Goal: Task Accomplishment & Management: Manage account settings

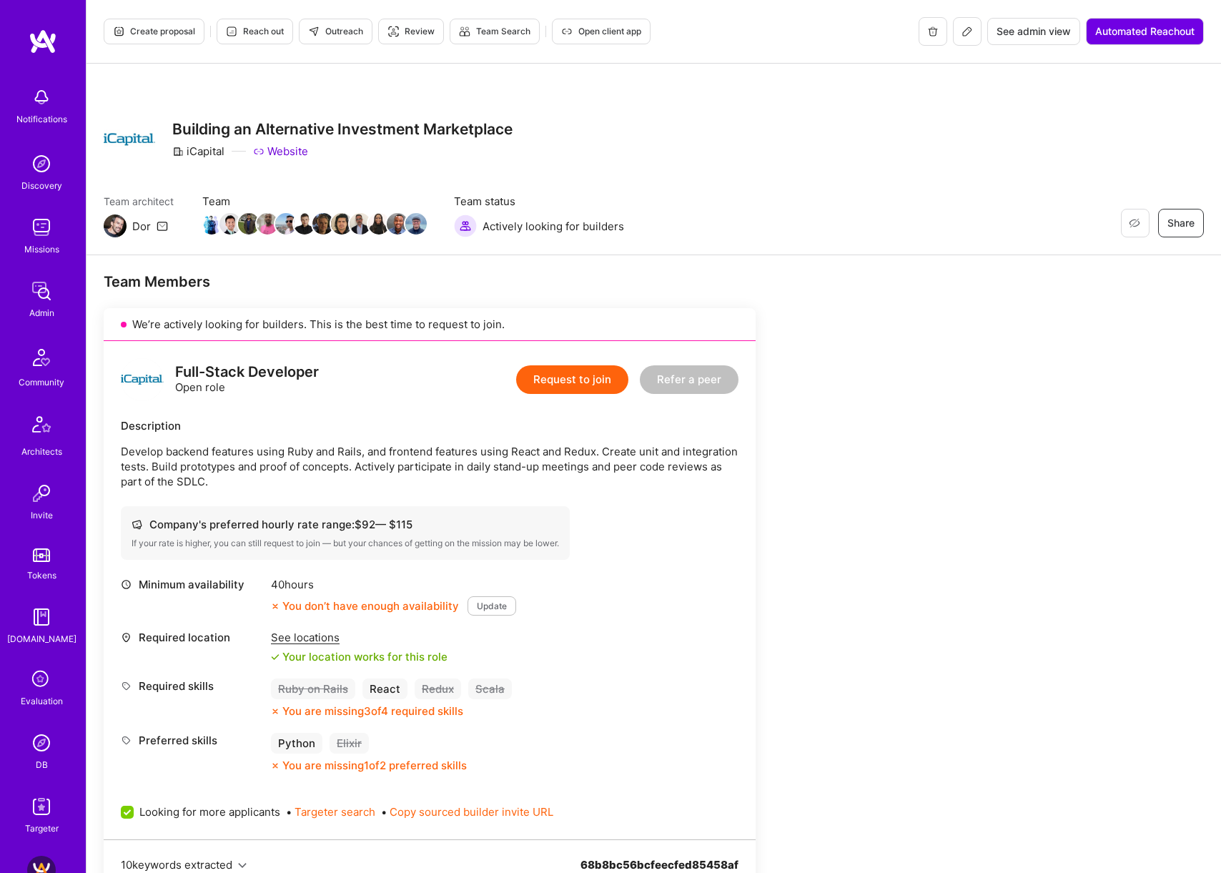
scroll to position [422, 0]
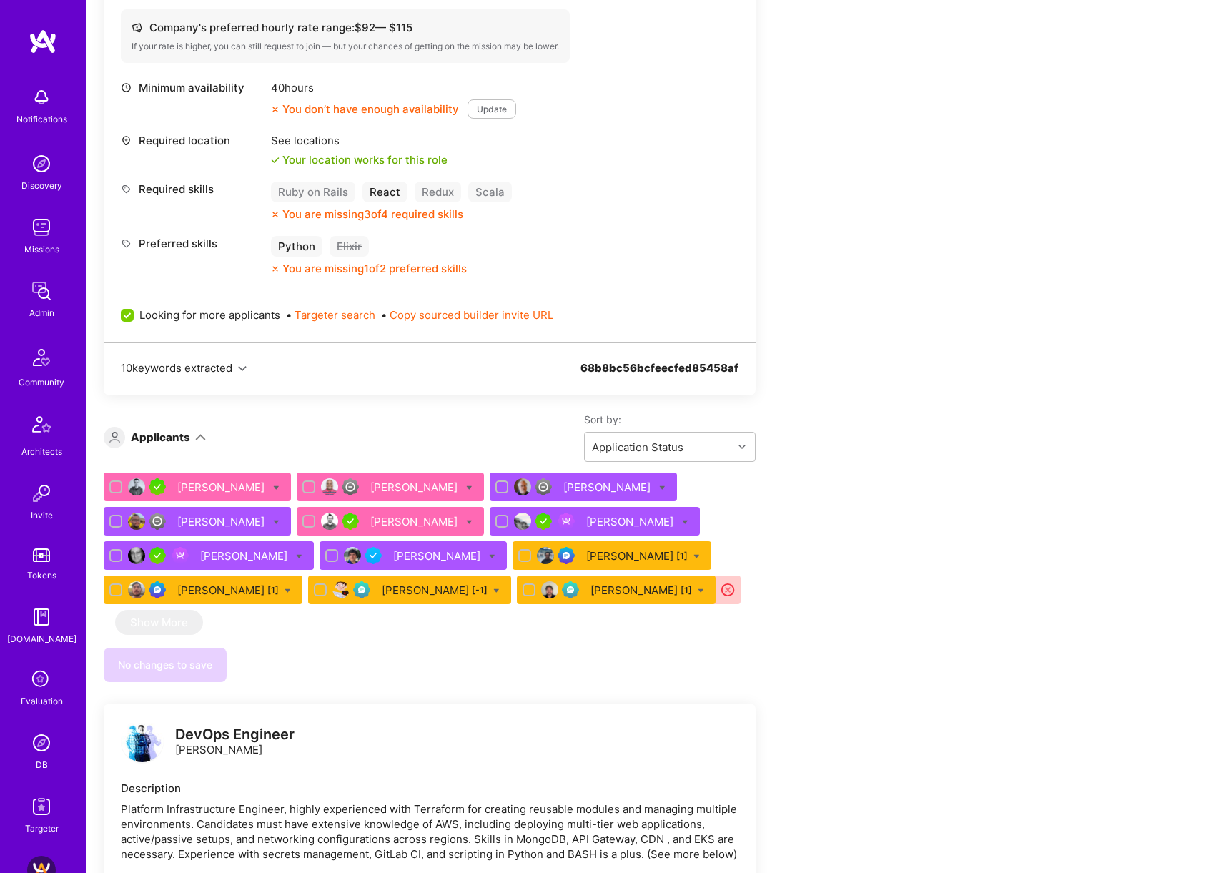
scroll to position [507, 0]
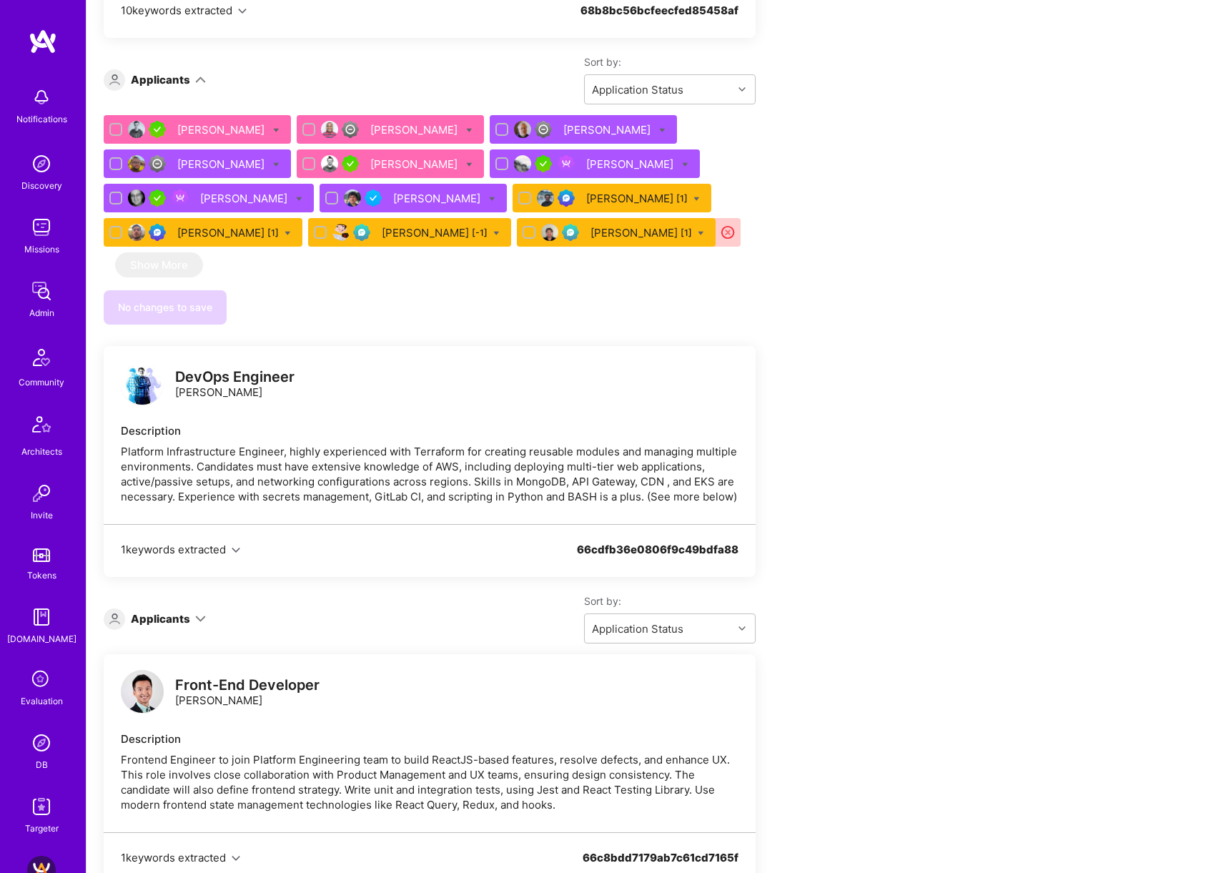
scroll to position [545, 0]
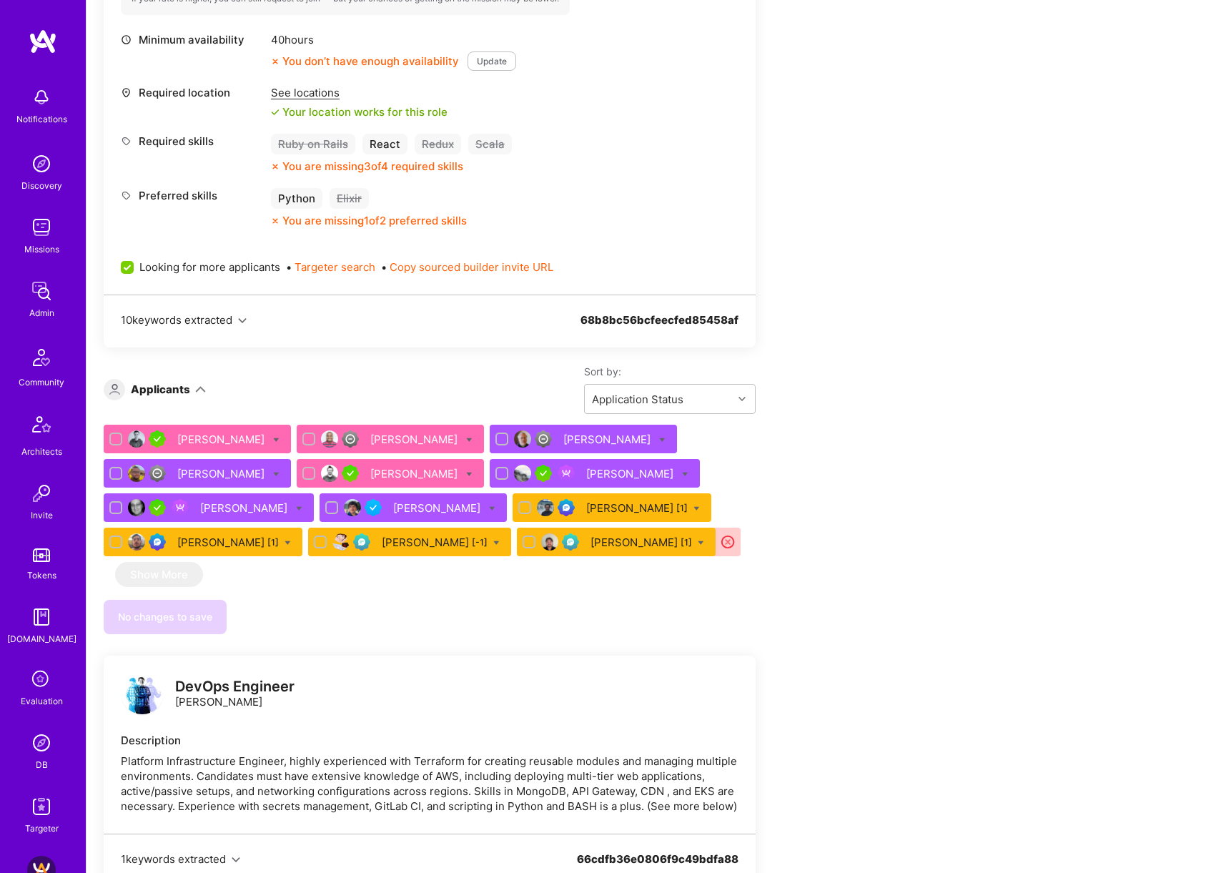
click at [219, 545] on div "[PERSON_NAME] [1]" at bounding box center [227, 542] width 101 height 15
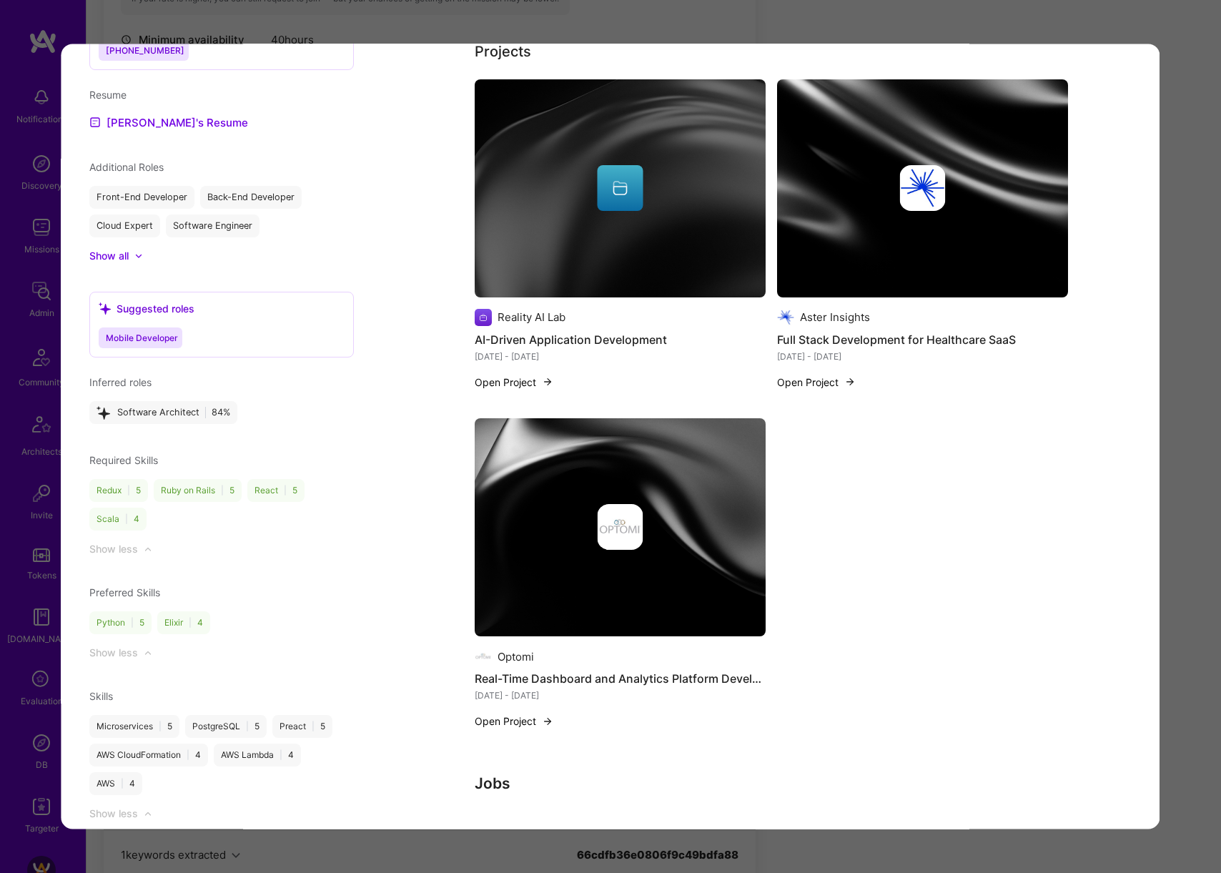
scroll to position [1153, 0]
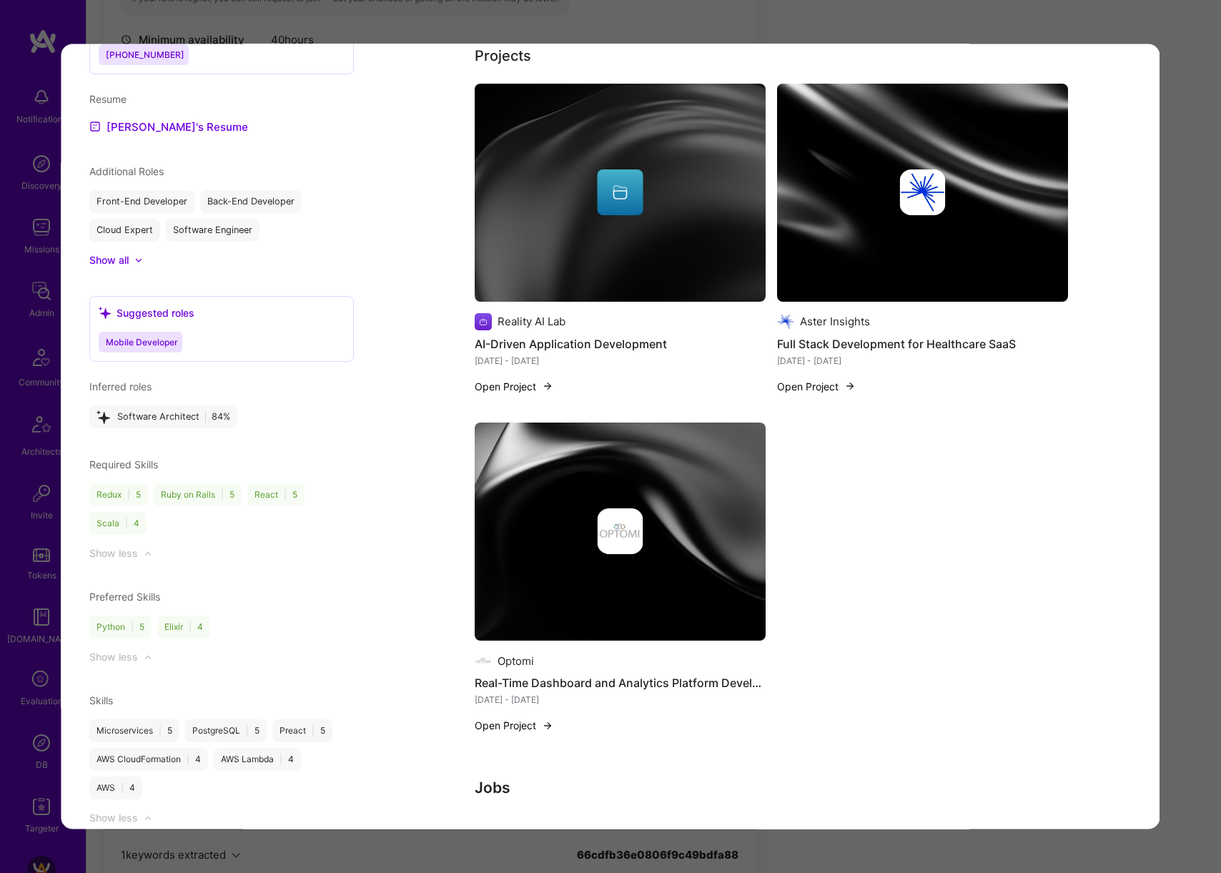
click at [1178, 390] on div "Application 10 of 12 Admin data Details User ID: 68d952acb82f9b445c9d11ef Admin…" at bounding box center [610, 436] width 1221 height 873
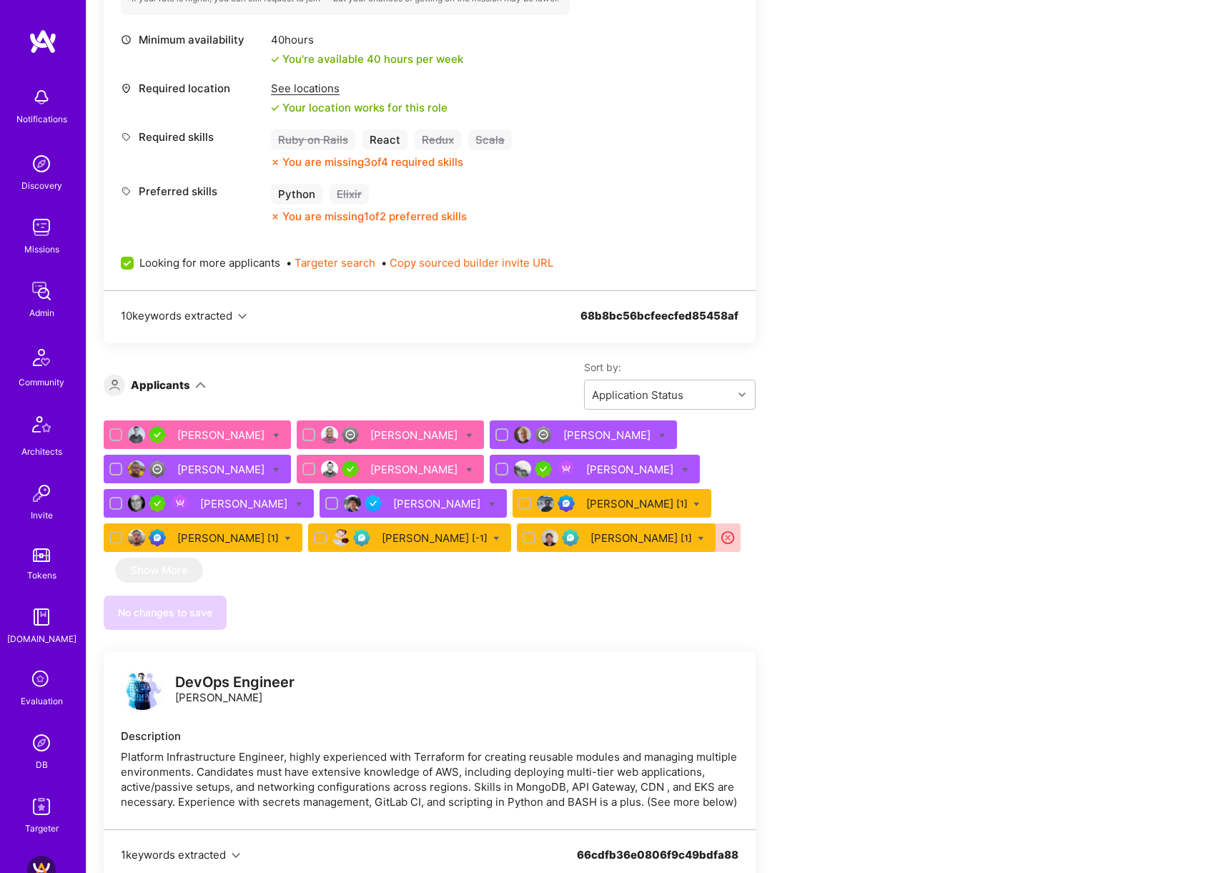
click at [603, 498] on div "[PERSON_NAME] [1]" at bounding box center [636, 503] width 101 height 15
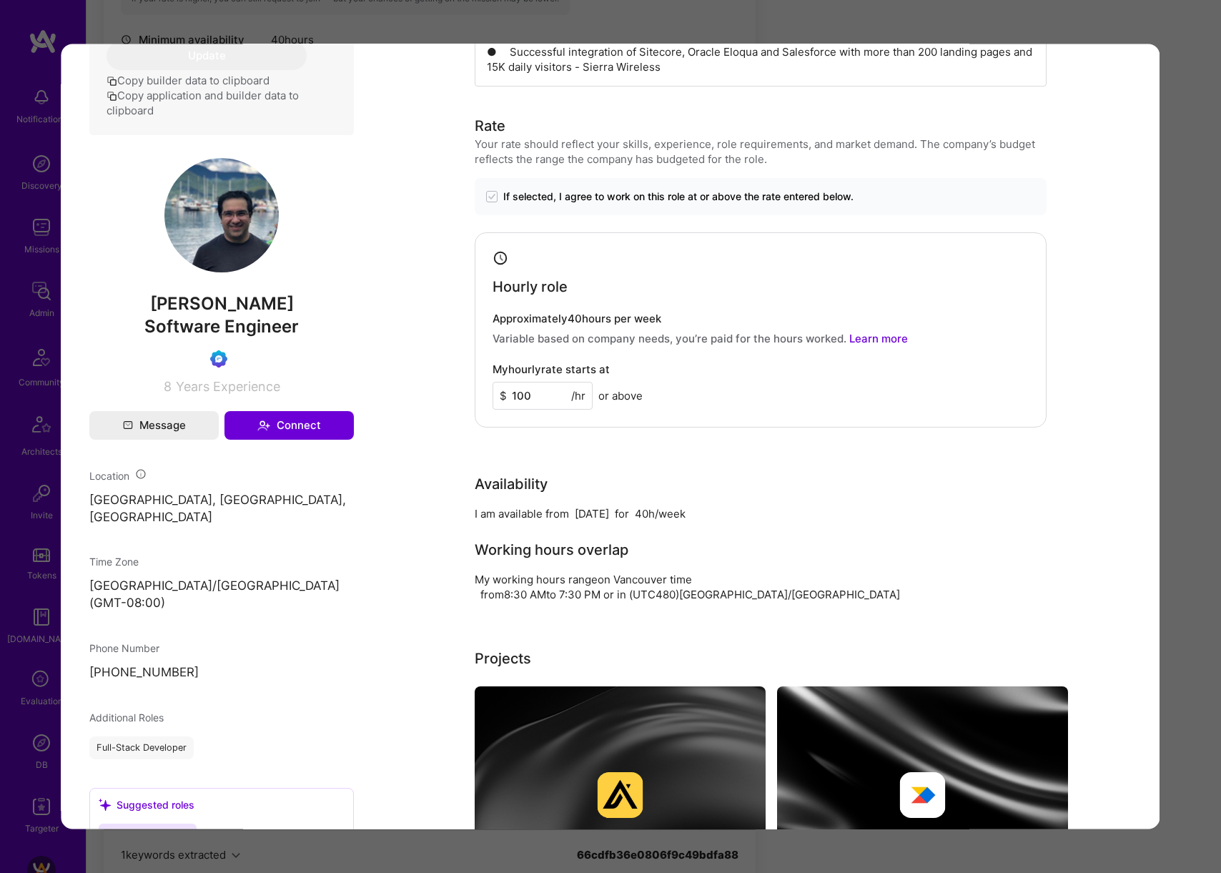
scroll to position [686, 0]
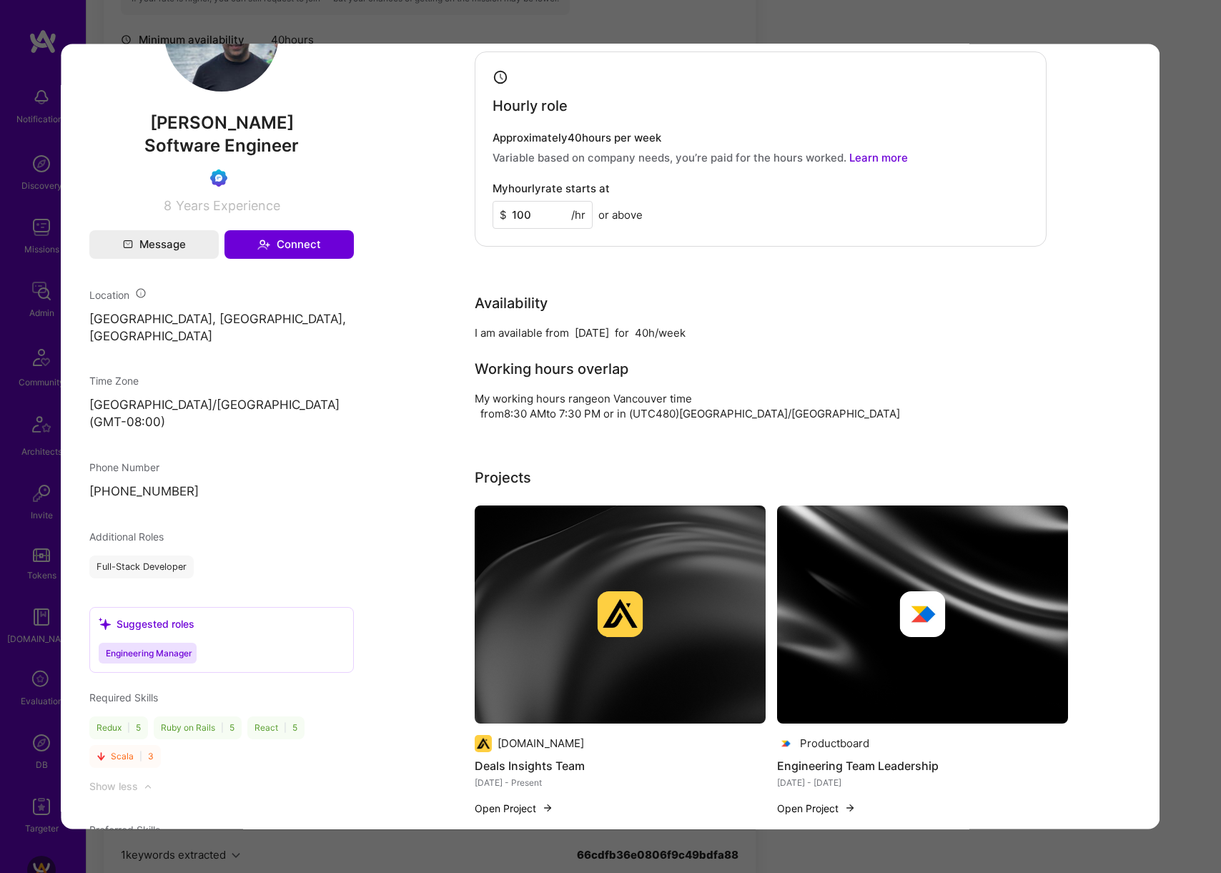
click at [1187, 330] on div "Application 9 of 12 Admin data Details User ID: 68d4fe5f002105f07becbc76 Admin:…" at bounding box center [610, 436] width 1221 height 873
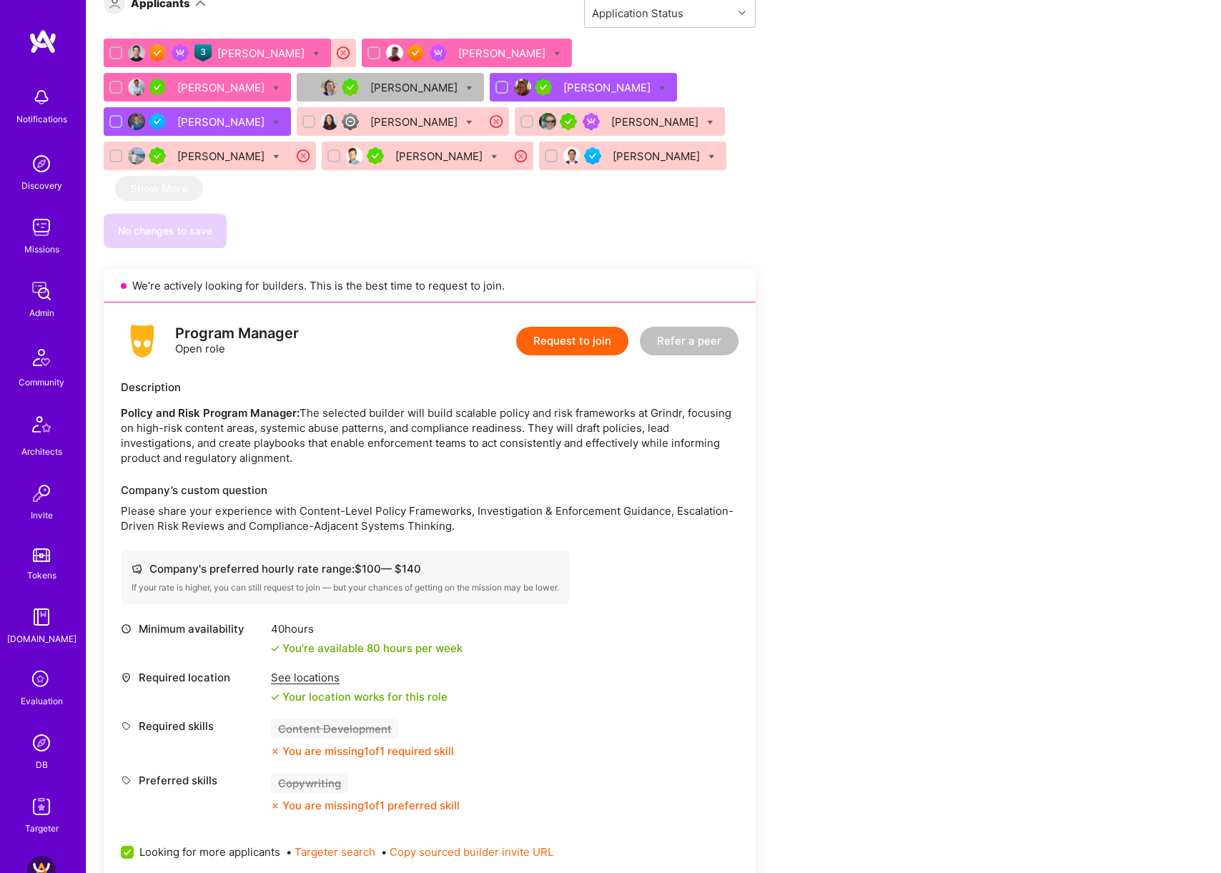
scroll to position [749, 0]
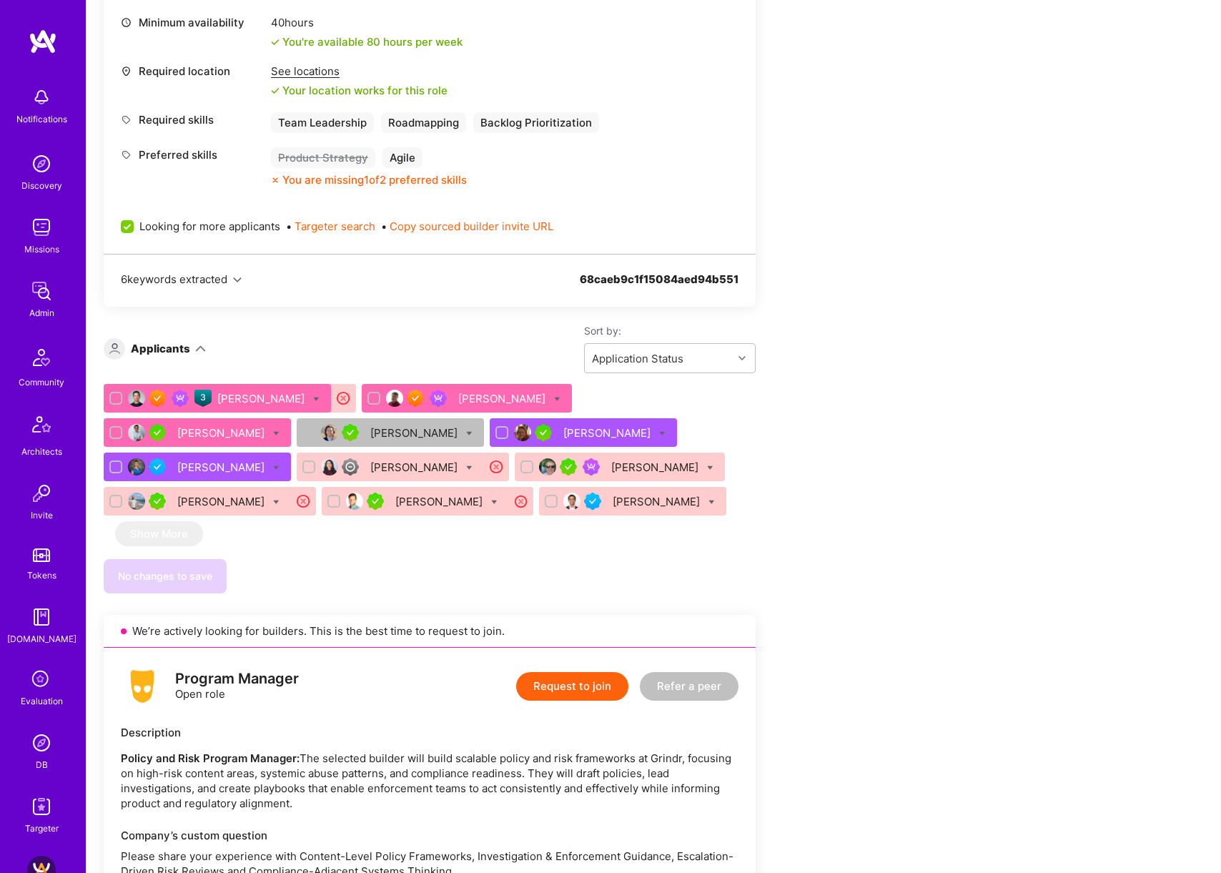
click at [313, 396] on icon at bounding box center [316, 399] width 6 height 6
checkbox input "true"
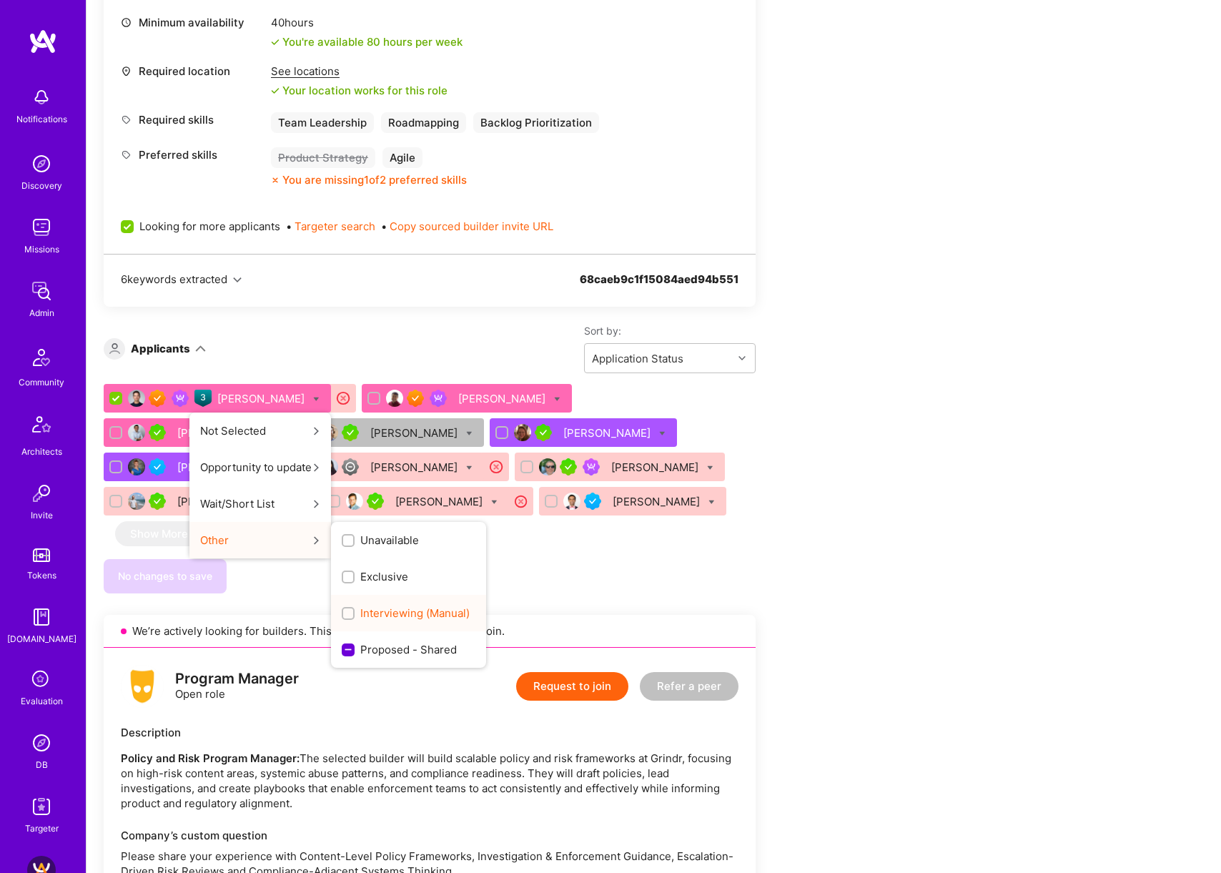
click at [360, 605] on span "Interviewing (Manual)" at bounding box center [414, 612] width 109 height 15
click at [345, 609] on input "Interviewing (Manual)" at bounding box center [350, 614] width 10 height 10
checkbox input "true"
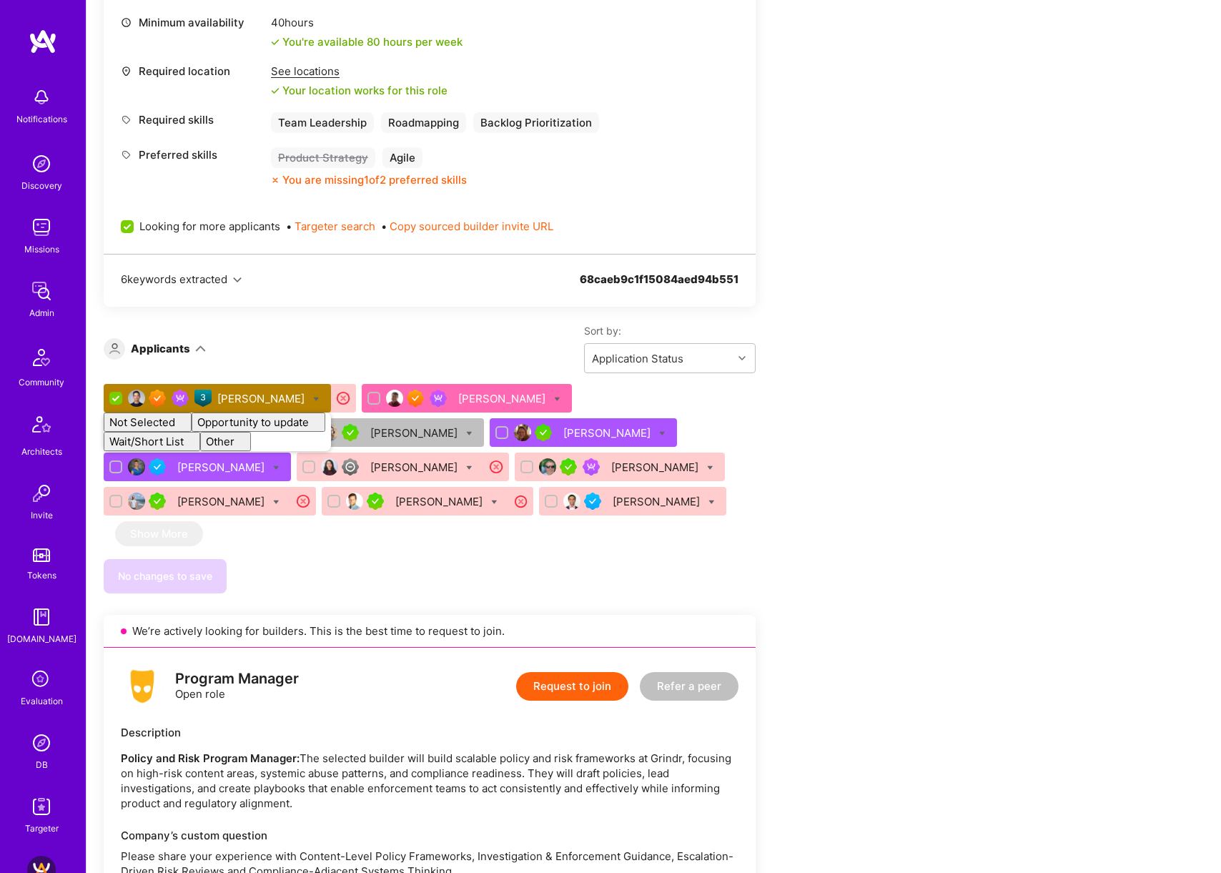
checkbox input "false"
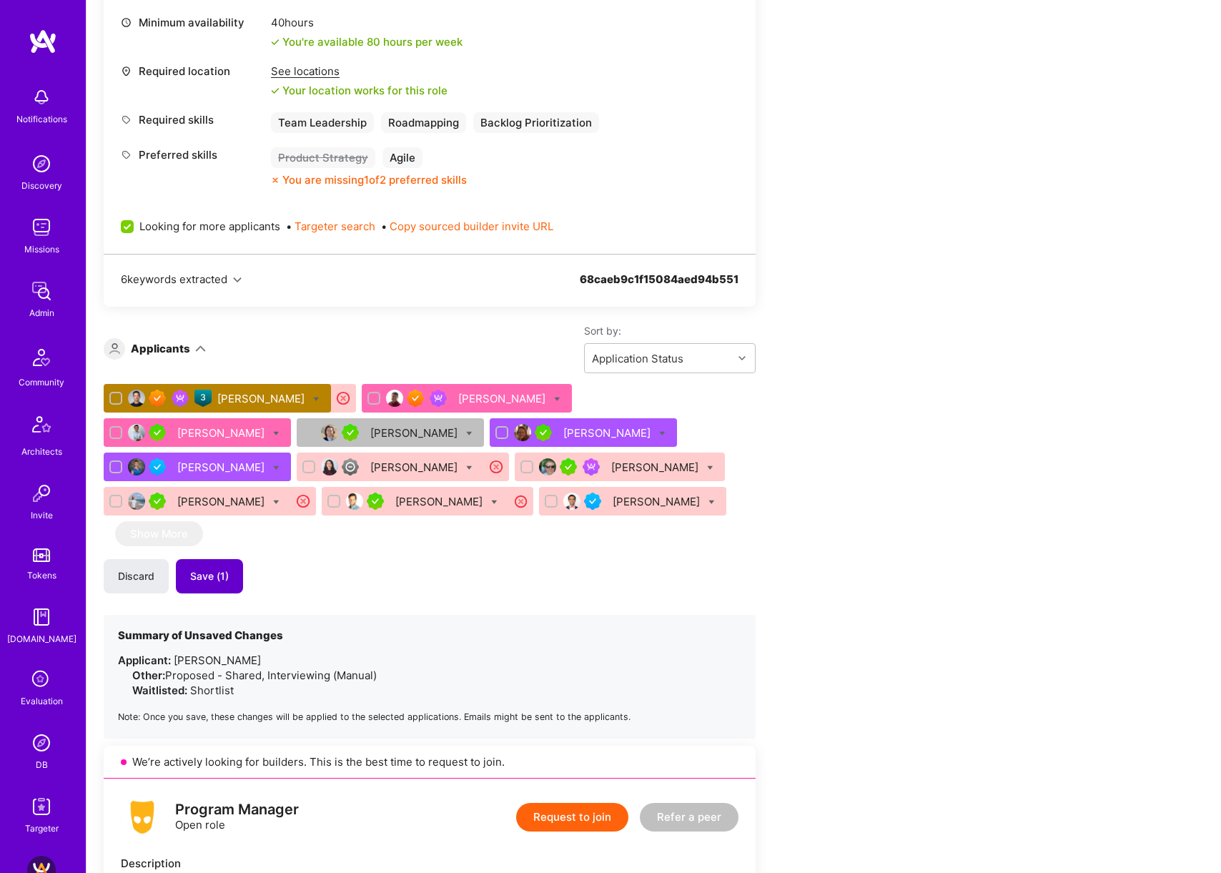
click at [203, 569] on span "Save (1)" at bounding box center [209, 576] width 39 height 14
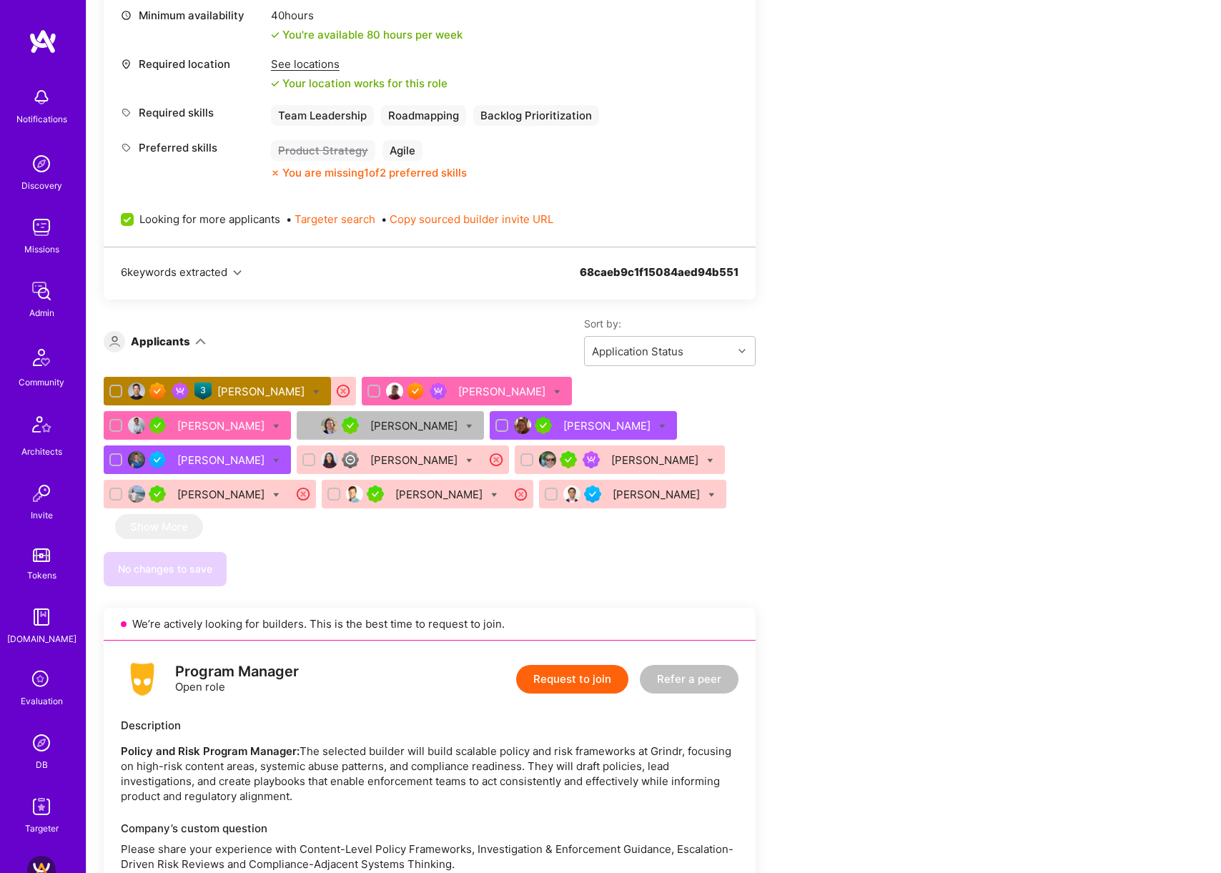
scroll to position [668, 0]
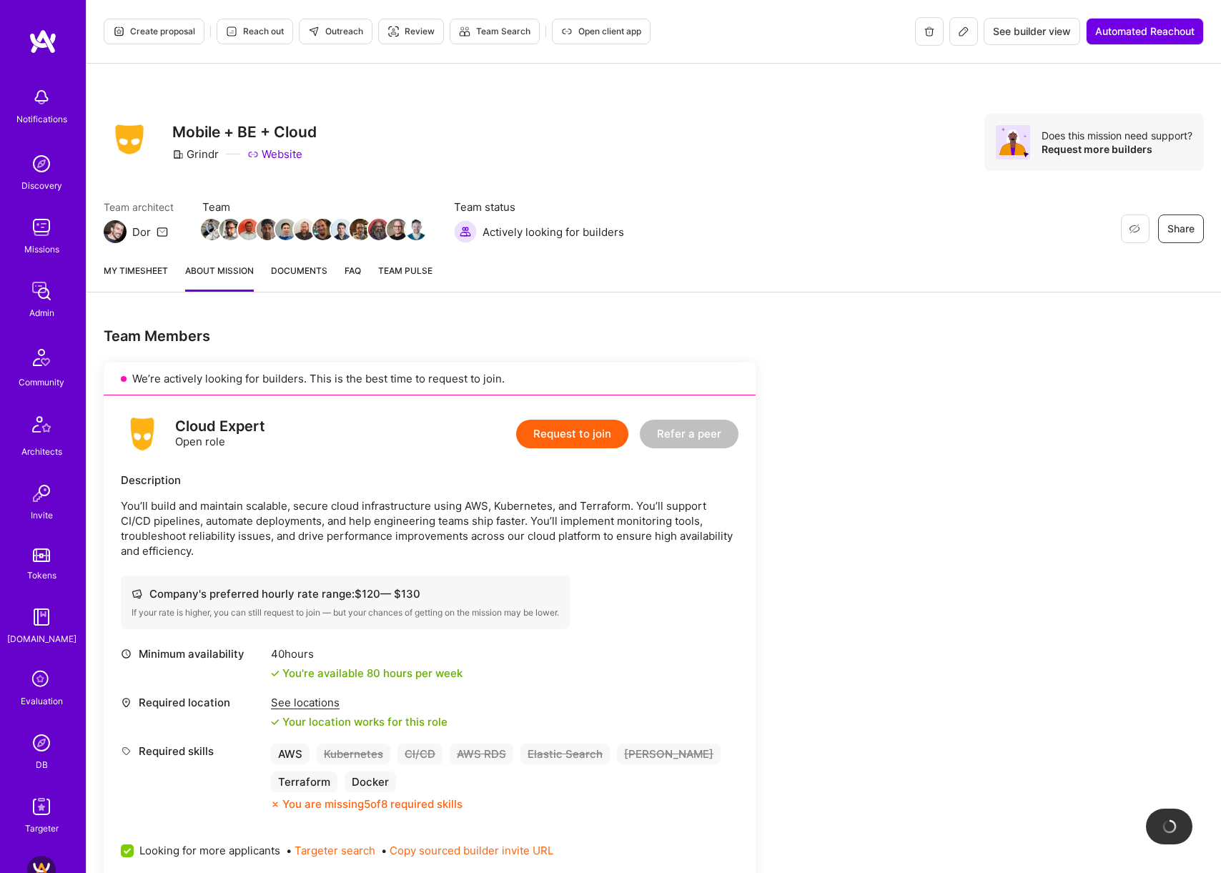
scroll to position [425, 0]
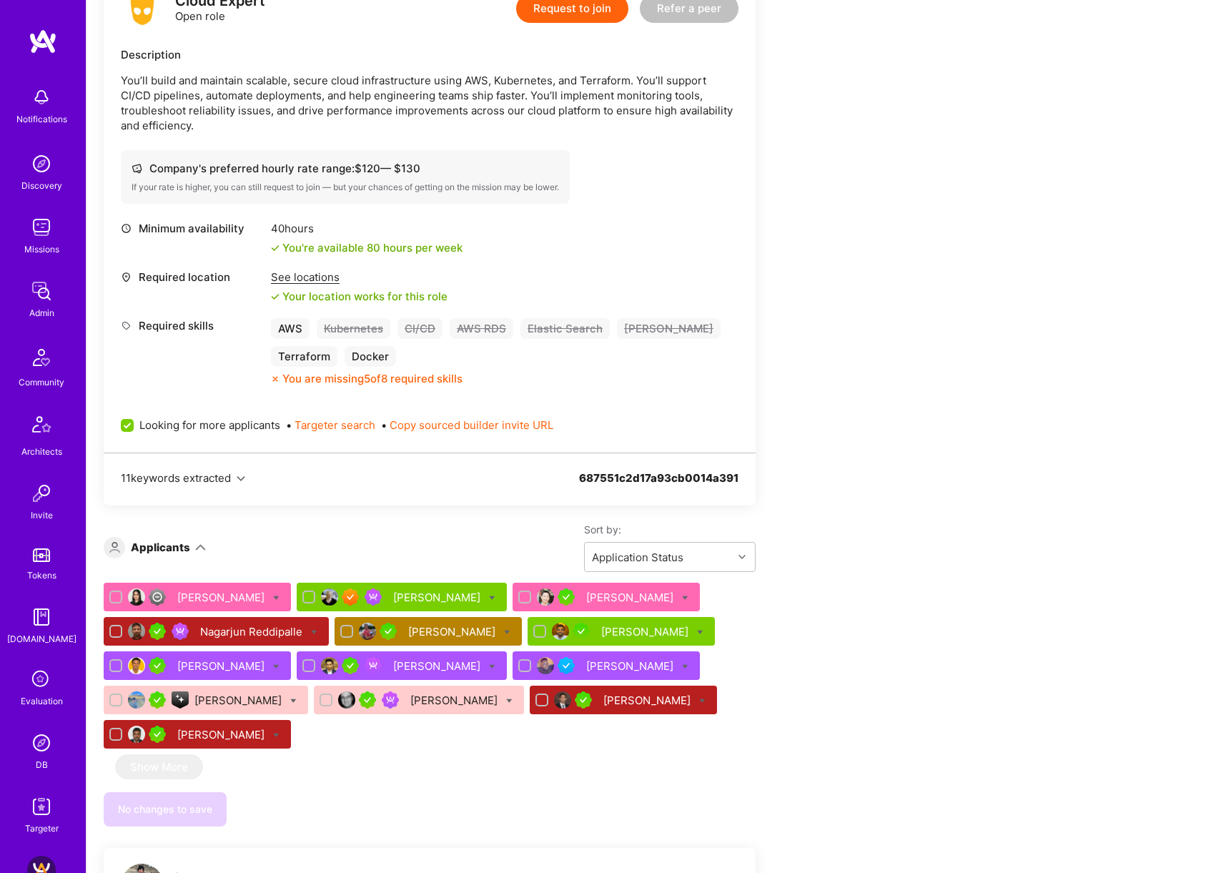
click at [447, 624] on div "[PERSON_NAME]" at bounding box center [453, 631] width 90 height 15
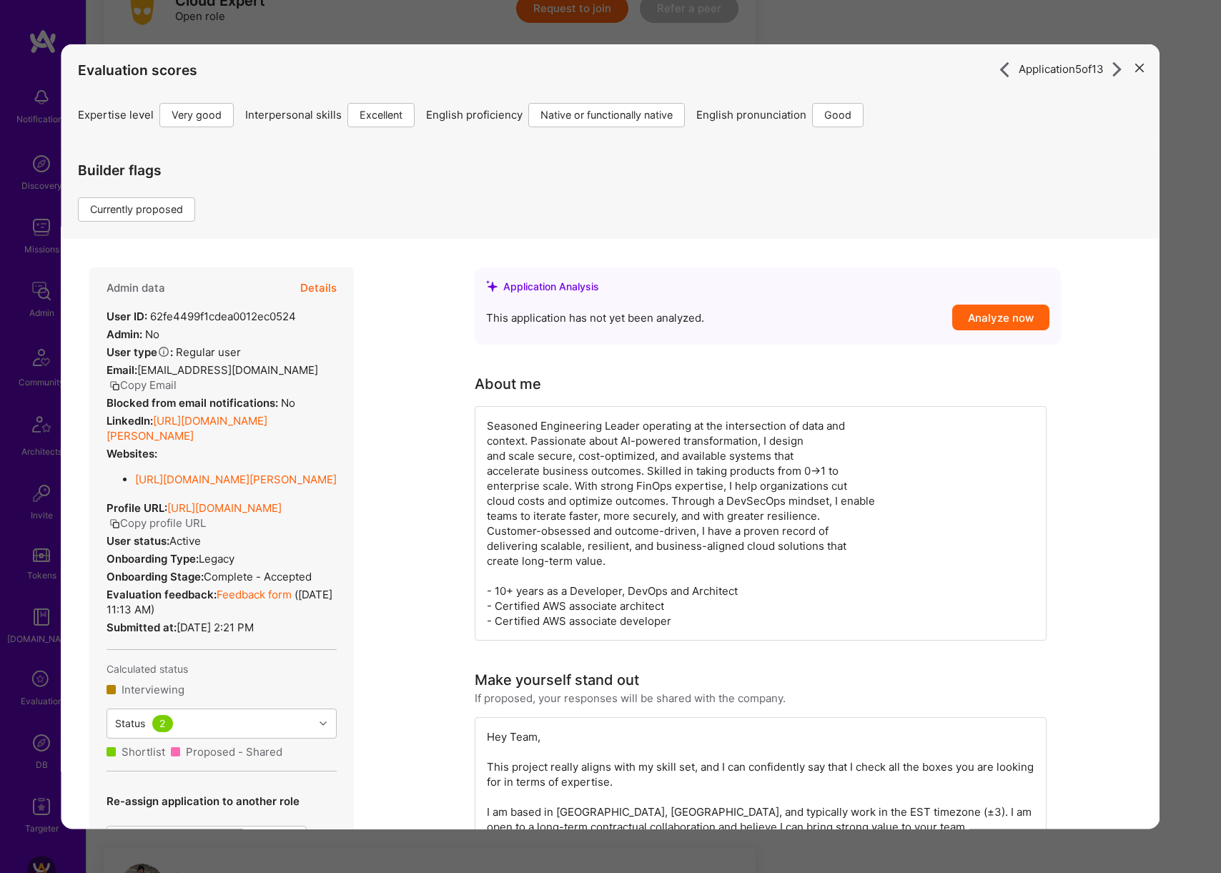
click at [332, 294] on button "Details" at bounding box center [318, 287] width 36 height 41
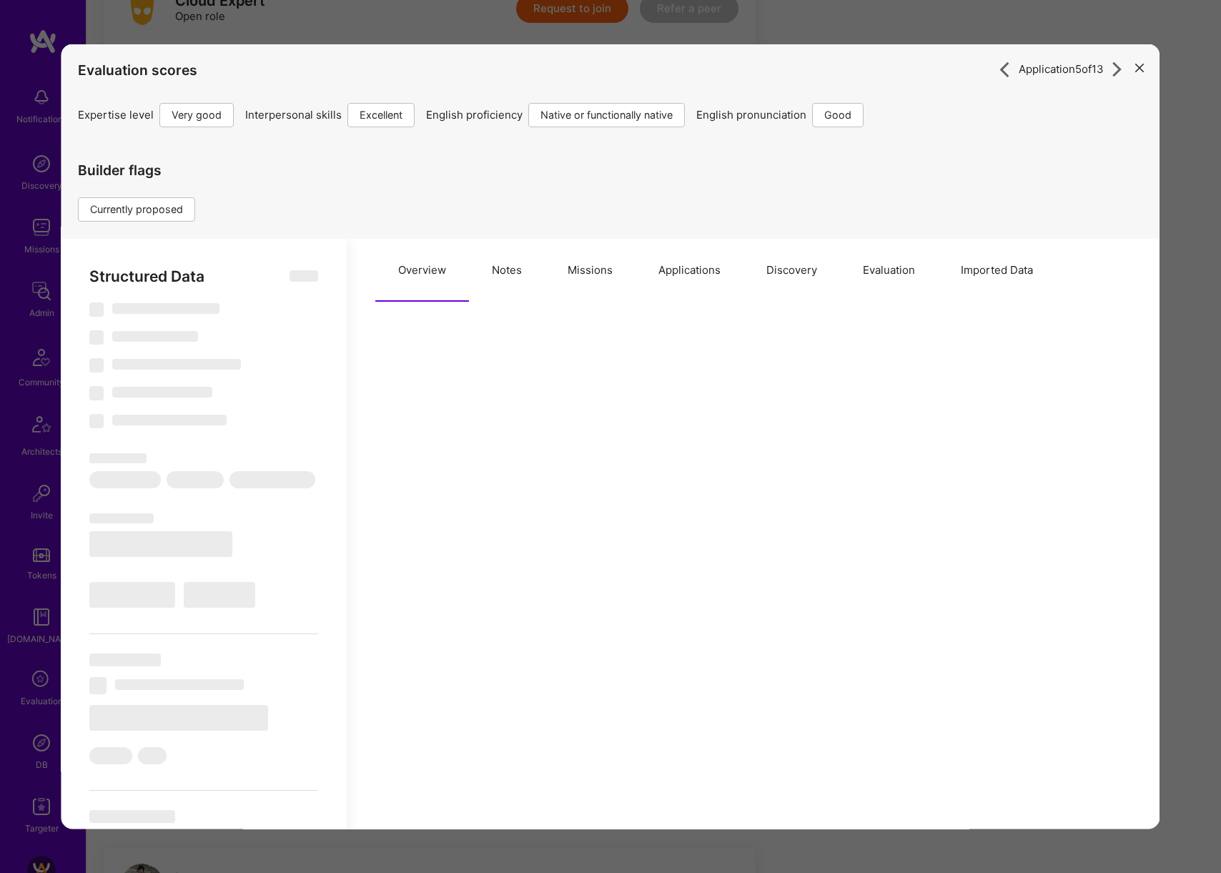
click at [895, 263] on button "Evaluation" at bounding box center [889, 269] width 98 height 63
select select "Right Now"
select select "5"
select select "7"
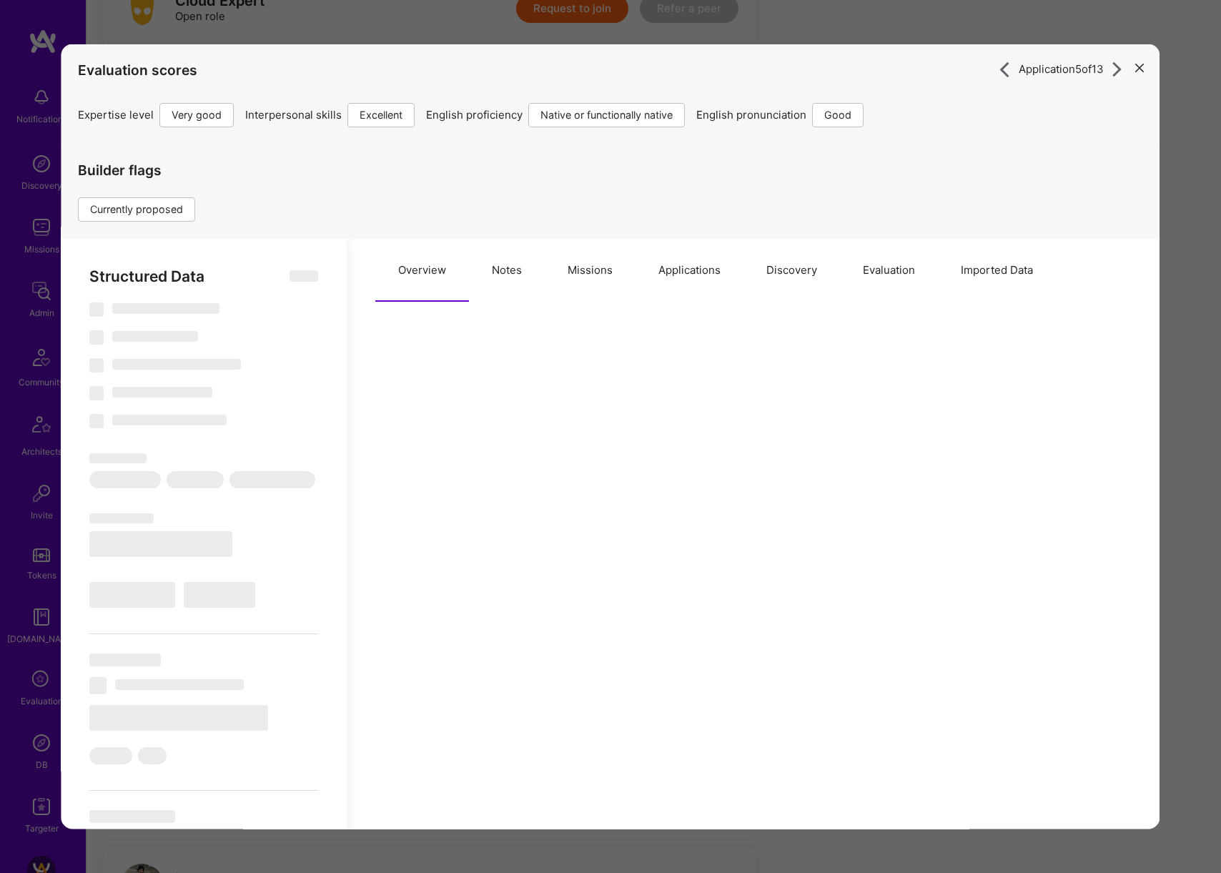
select select "6"
select select "CA"
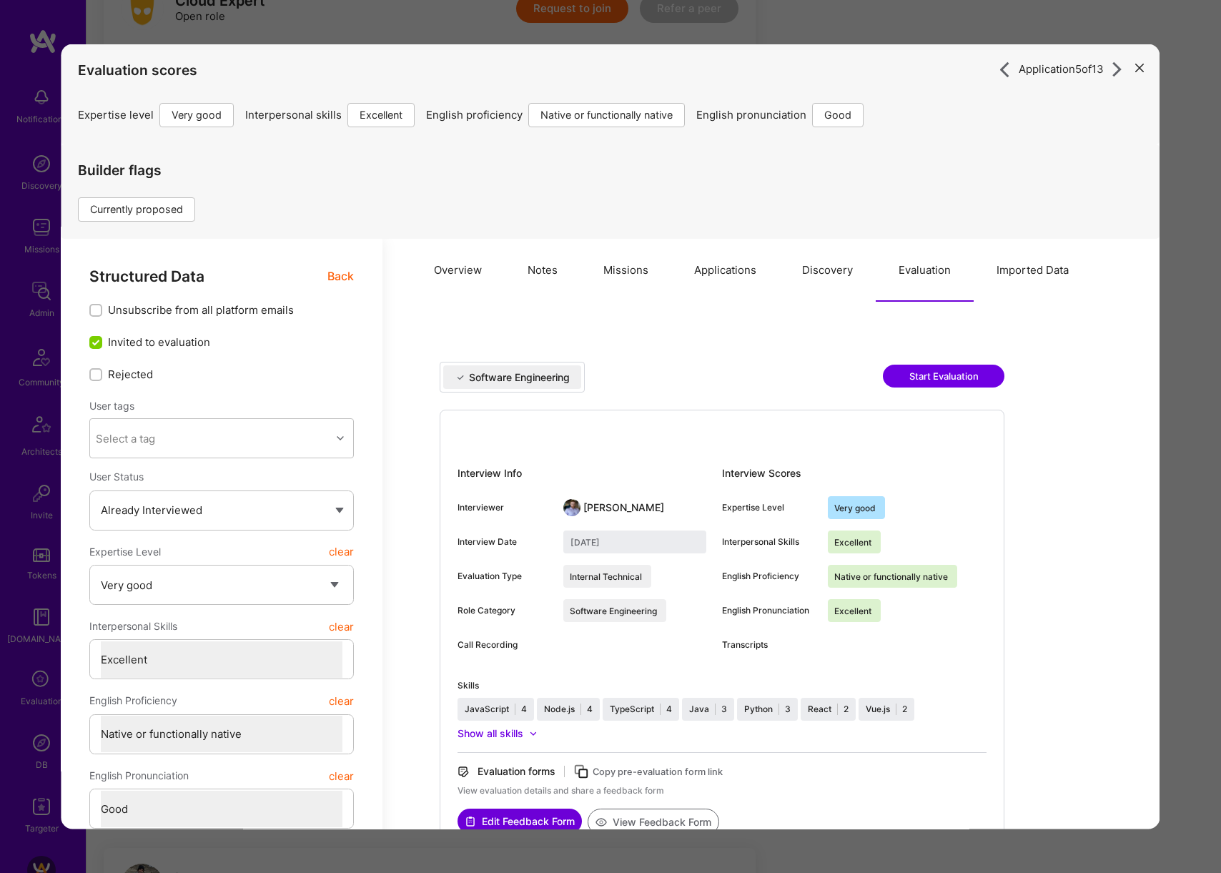
click at [1180, 114] on div "Application 5 of 13 Evaluation scores Expertise level Very good Interpersonal s…" at bounding box center [610, 436] width 1221 height 873
